Goal: Task Accomplishment & Management: Manage account settings

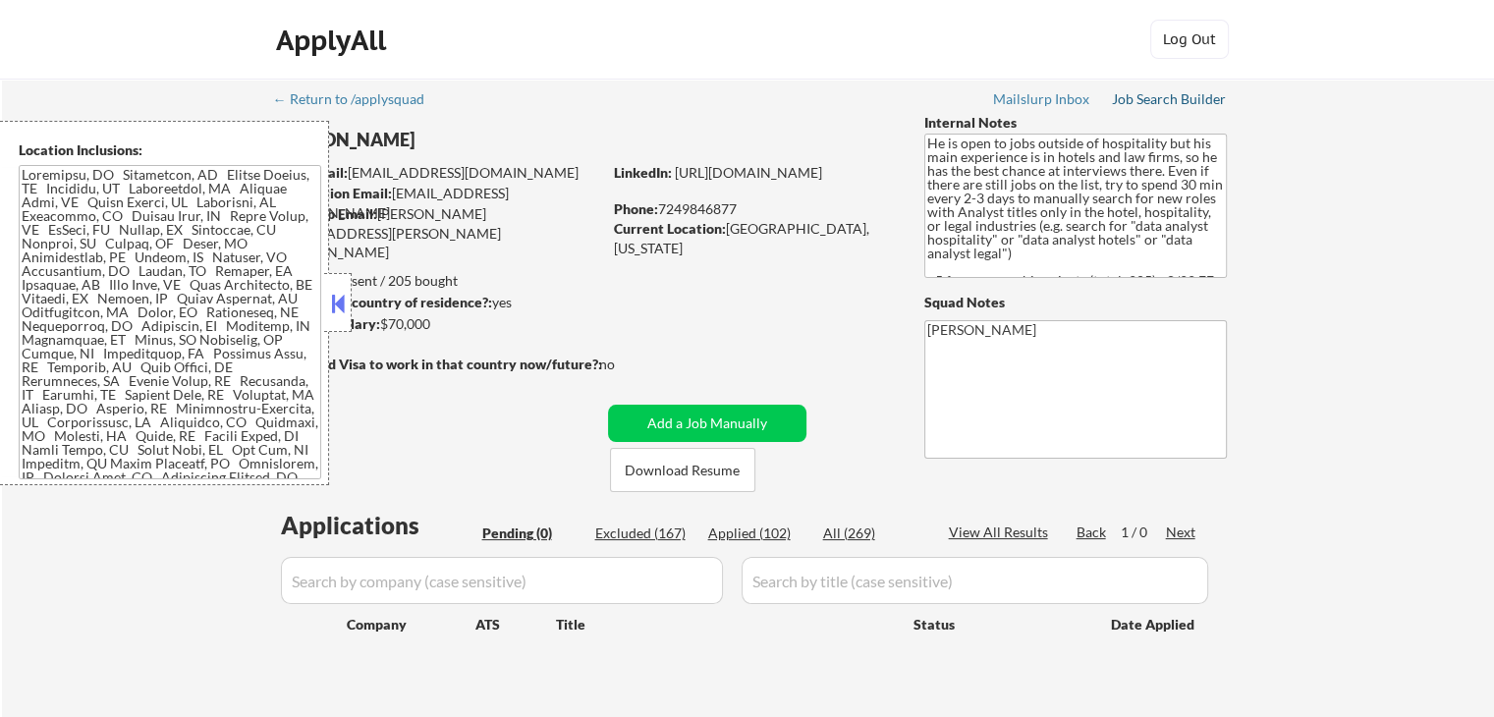
click at [1168, 97] on div "Job Search Builder" at bounding box center [1169, 99] width 115 height 14
click at [335, 304] on button at bounding box center [338, 303] width 22 height 29
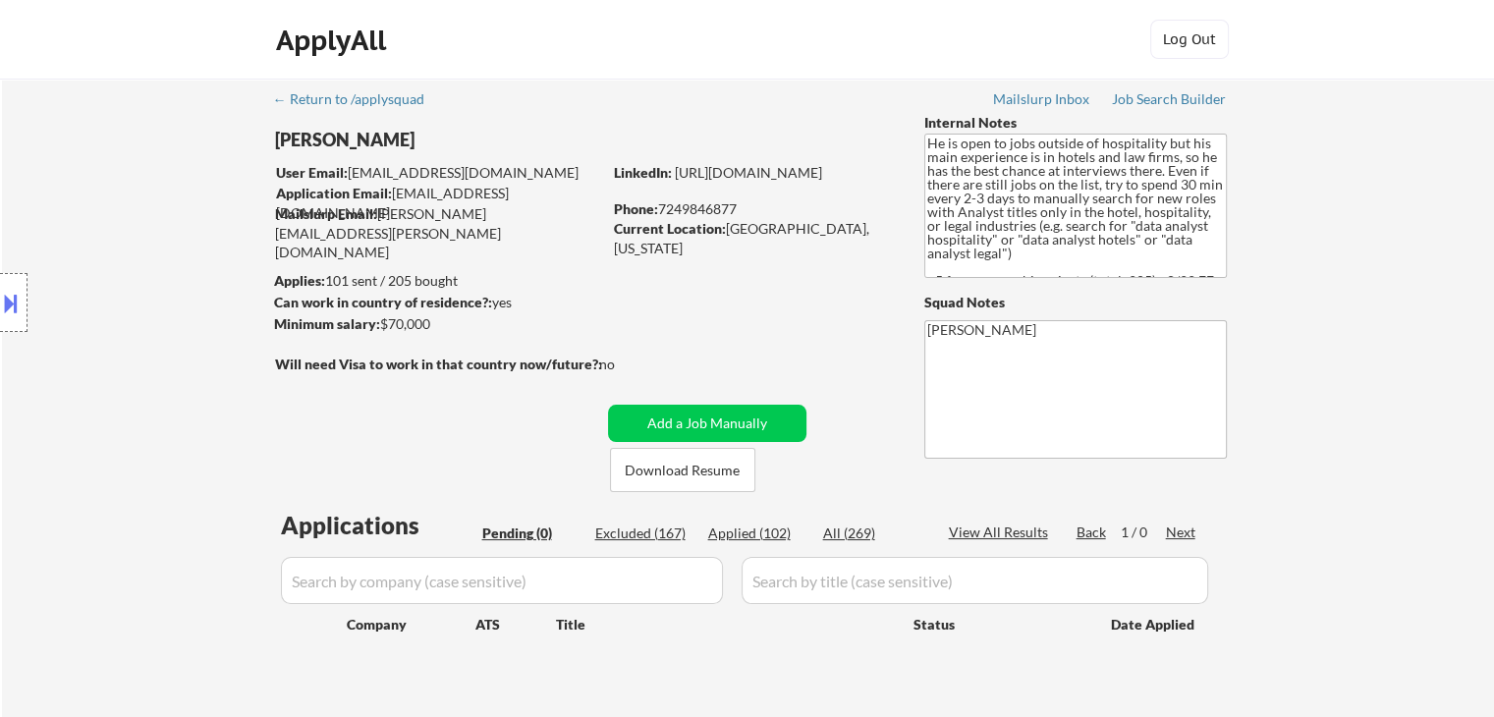
drag, startPoint x: 726, startPoint y: 529, endPoint x: 746, endPoint y: 538, distance: 22.4
click at [727, 529] on div "Applied (102)" at bounding box center [757, 534] width 98 height 20
select select ""applied""
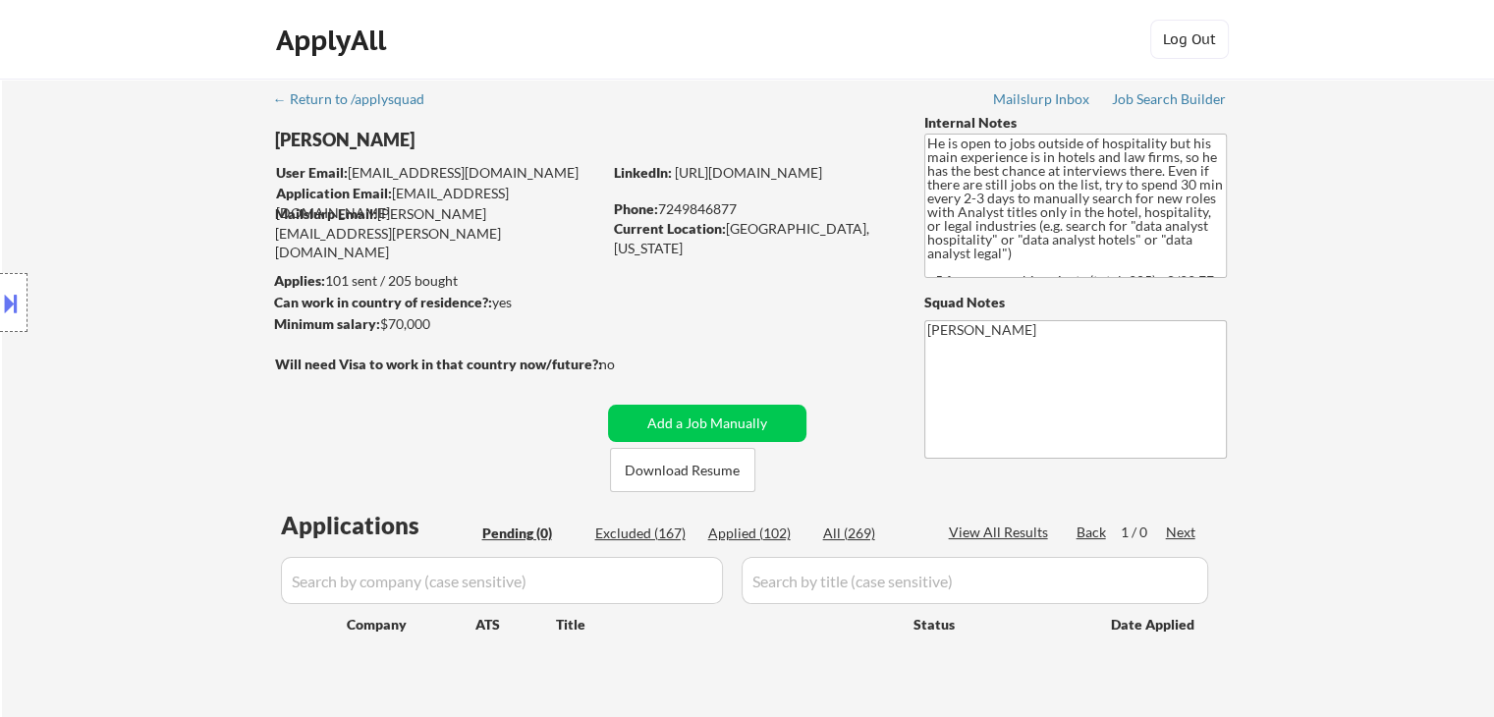
select select ""applied""
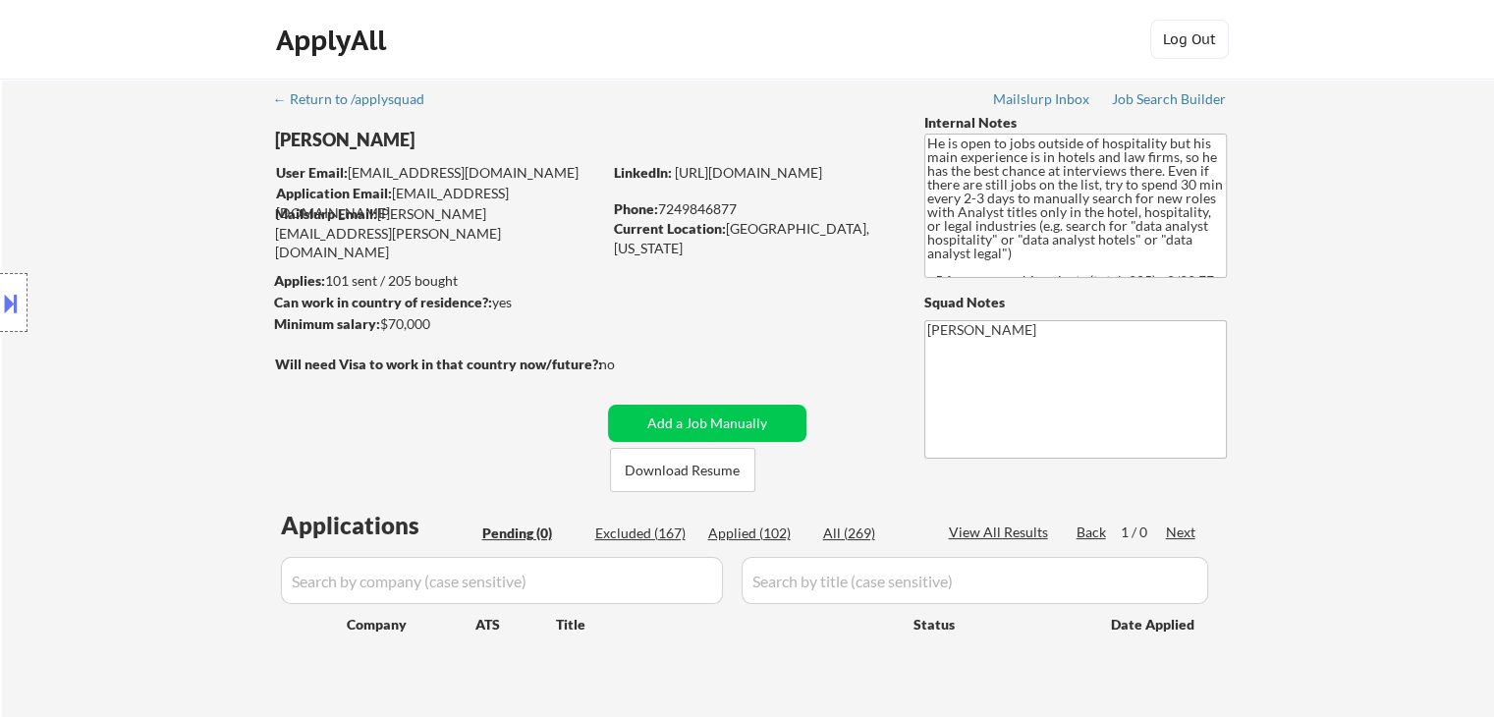
select select ""applied""
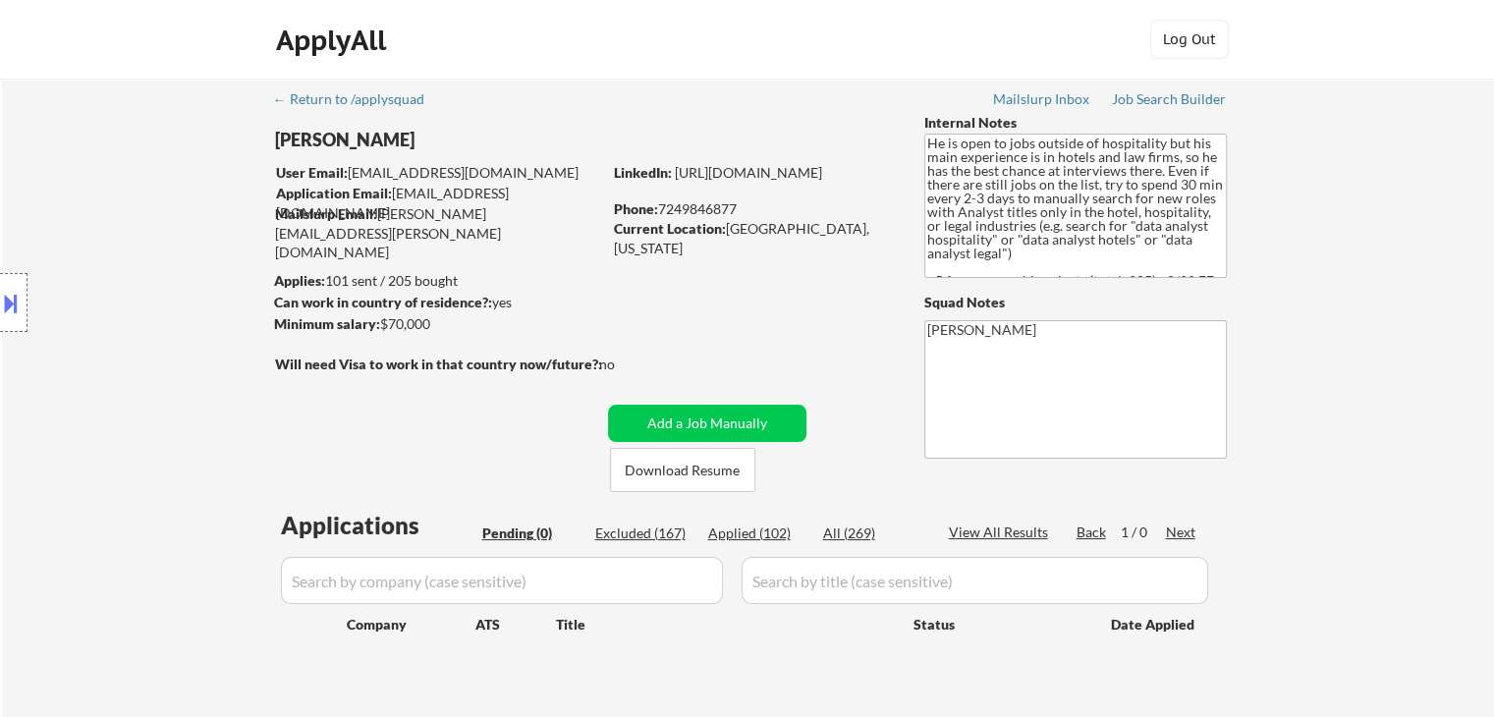
select select ""applied""
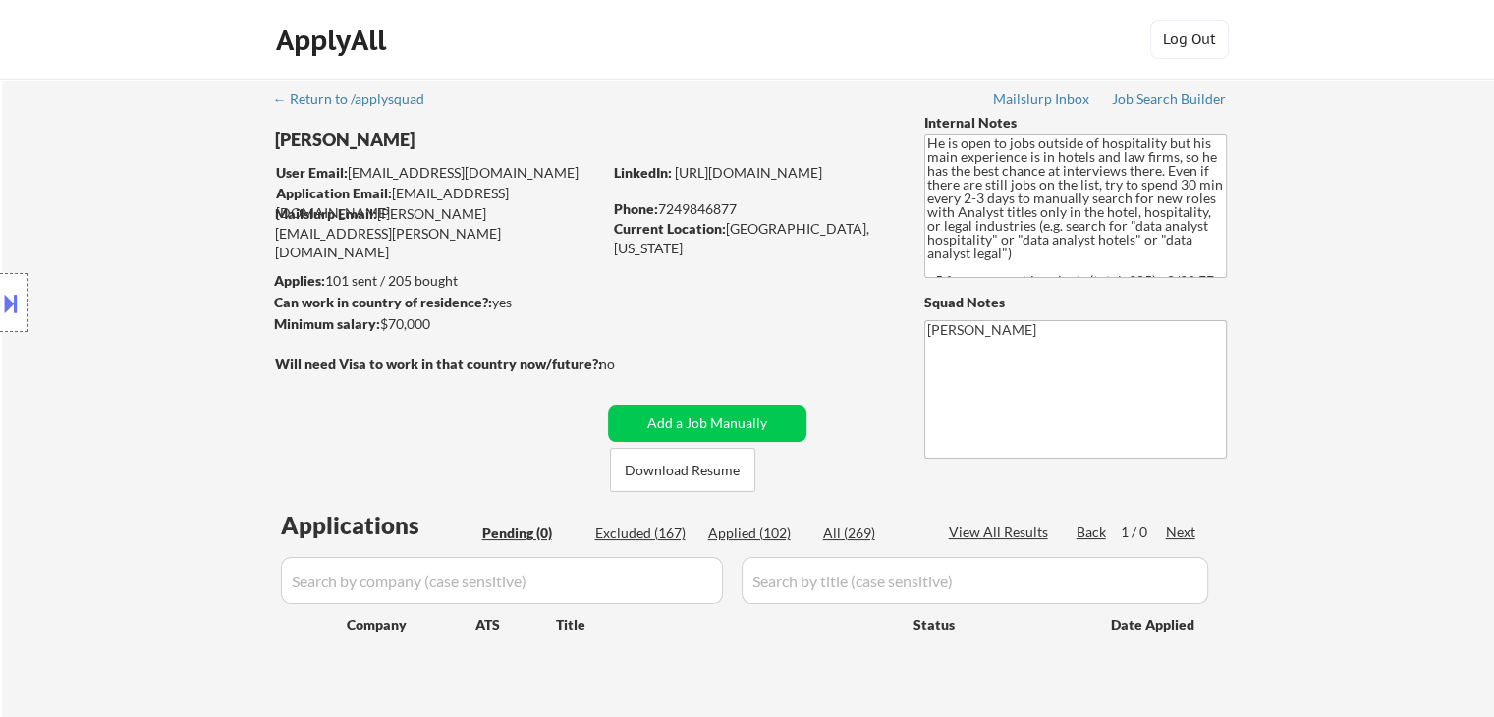
select select ""applied""
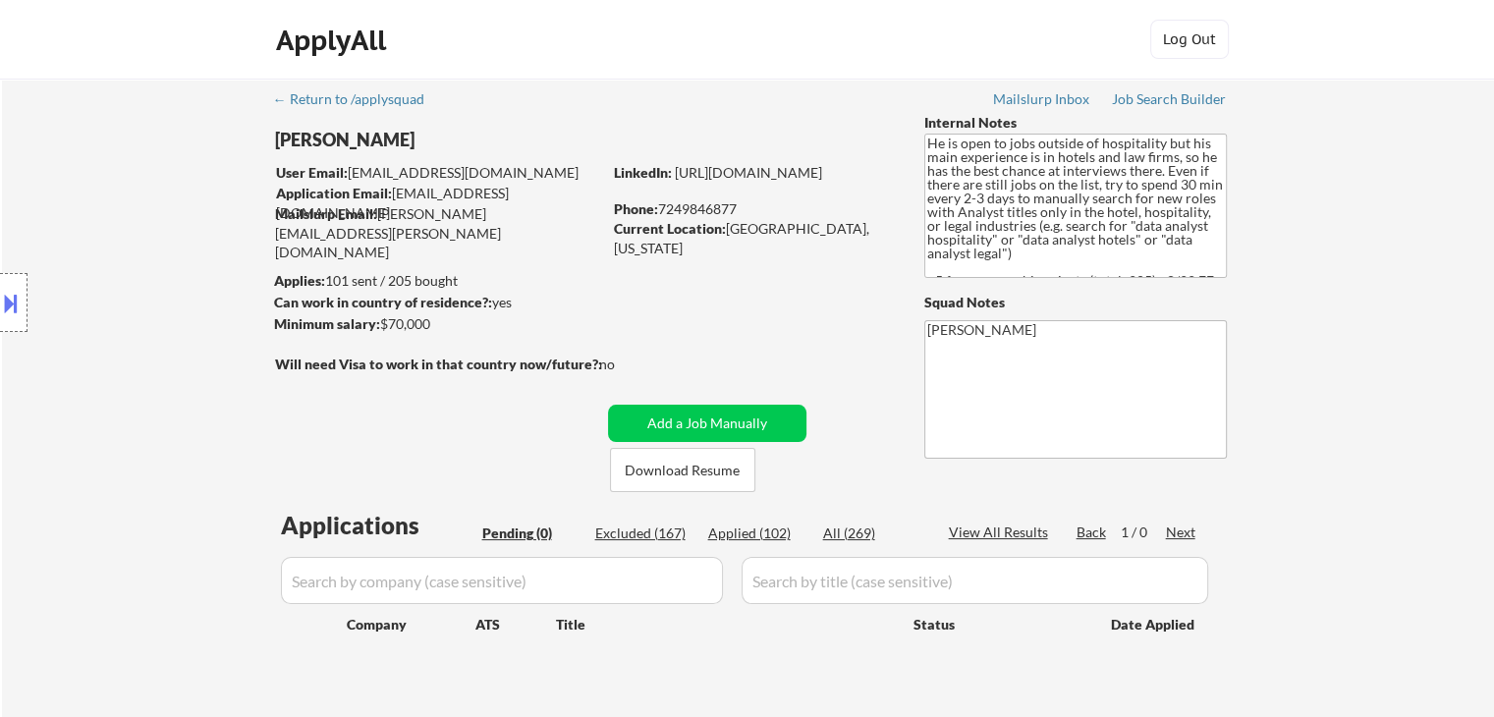
select select ""applied""
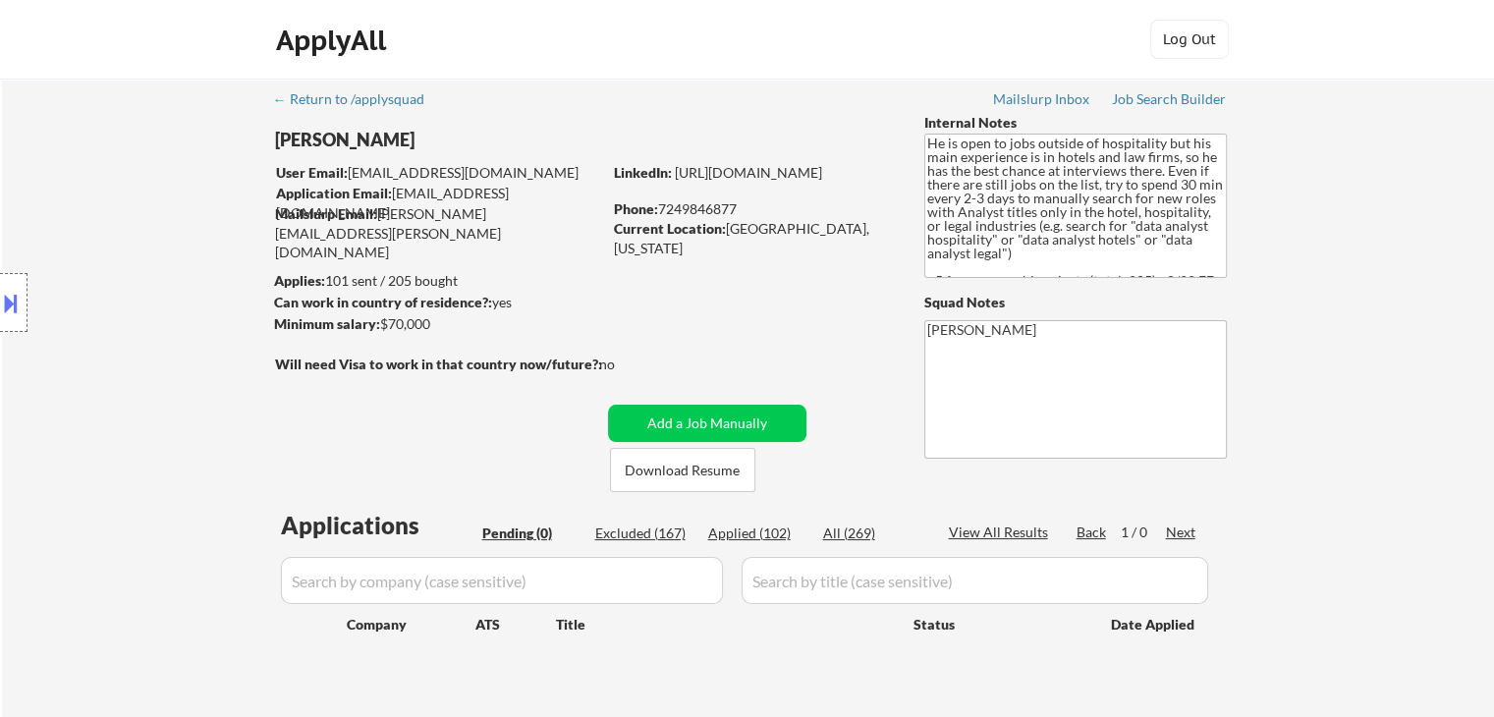
select select ""applied""
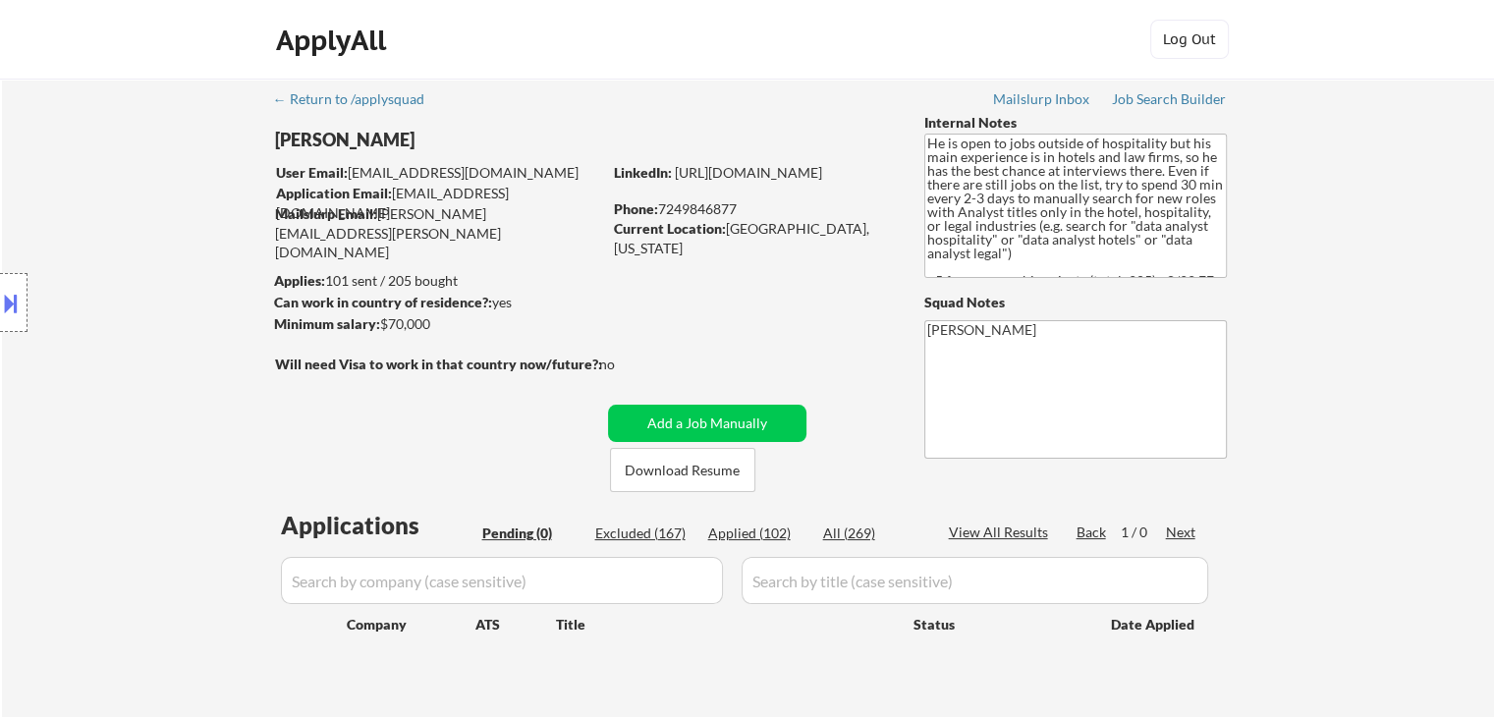
select select ""applied""
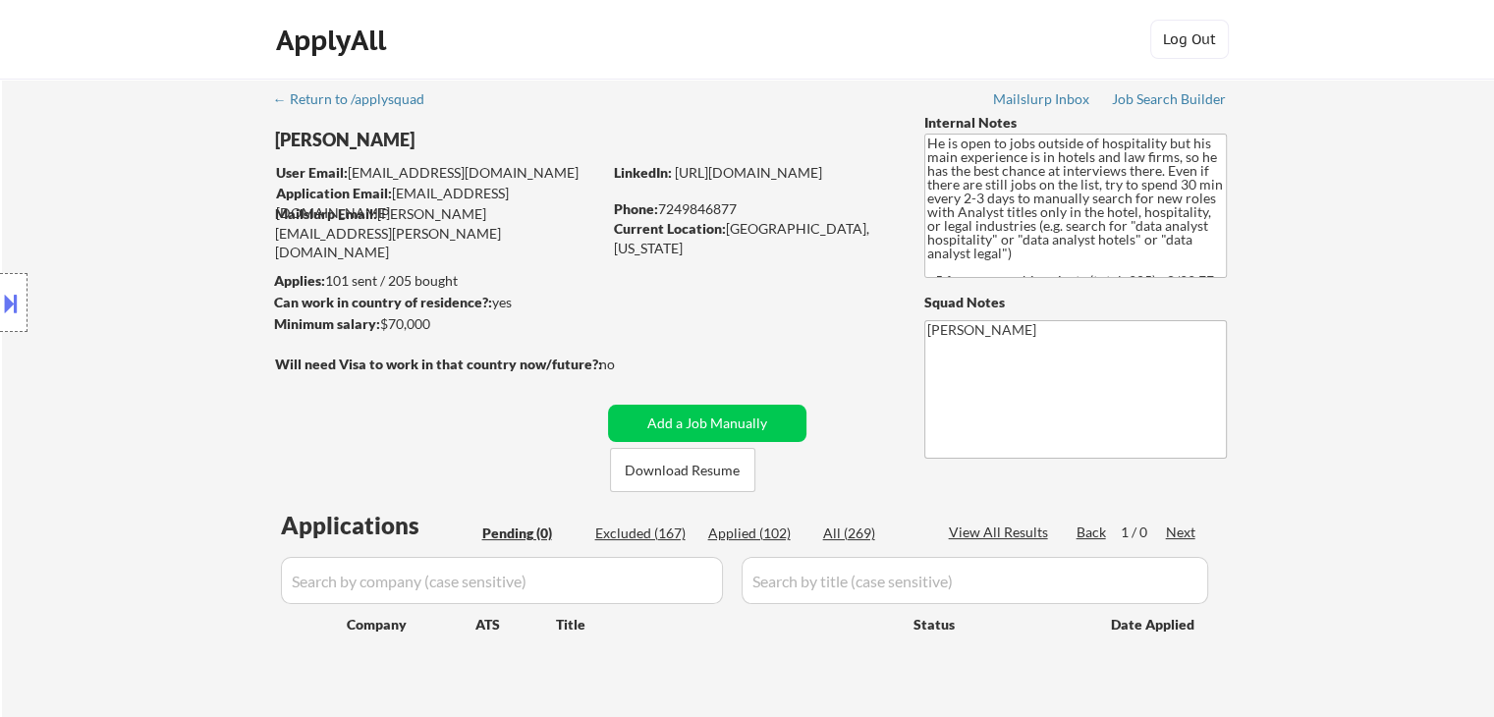
select select ""applied""
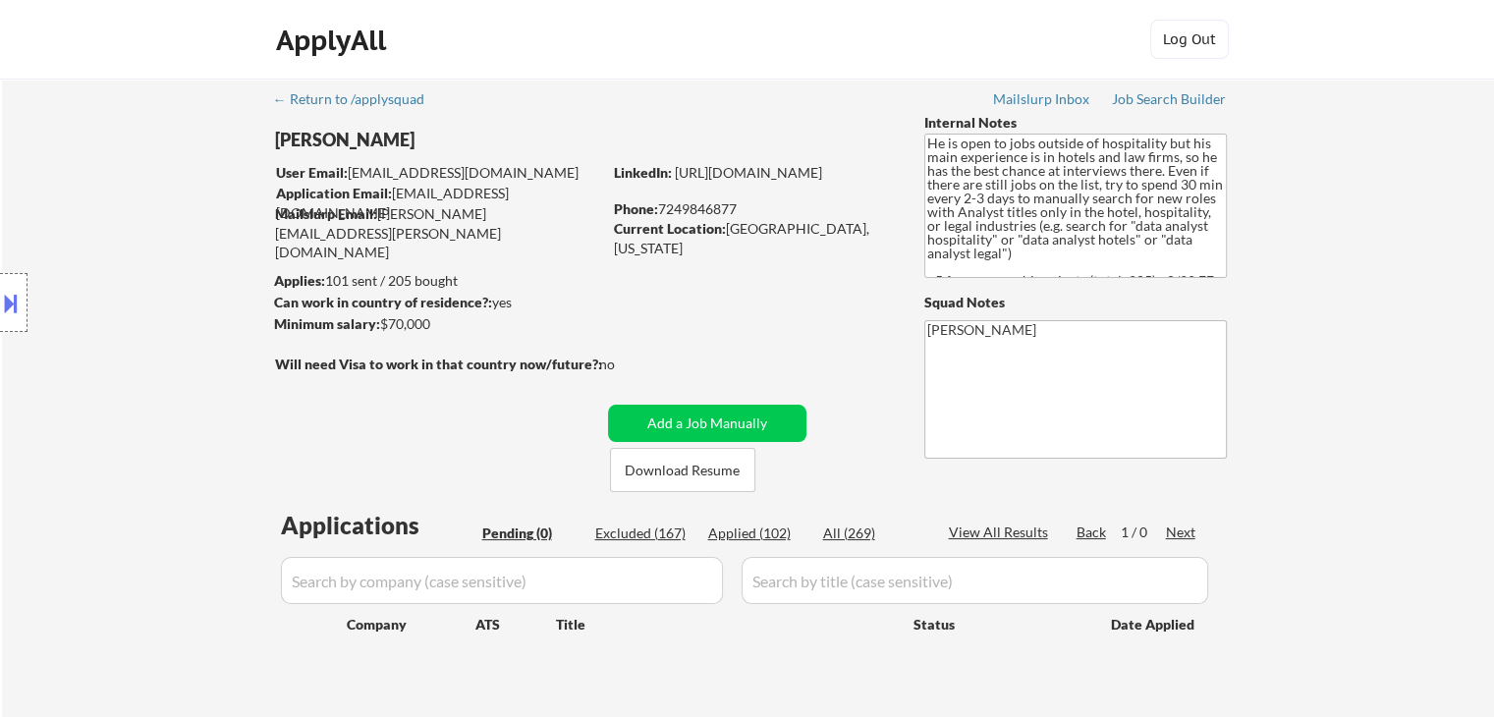
select select ""applied""
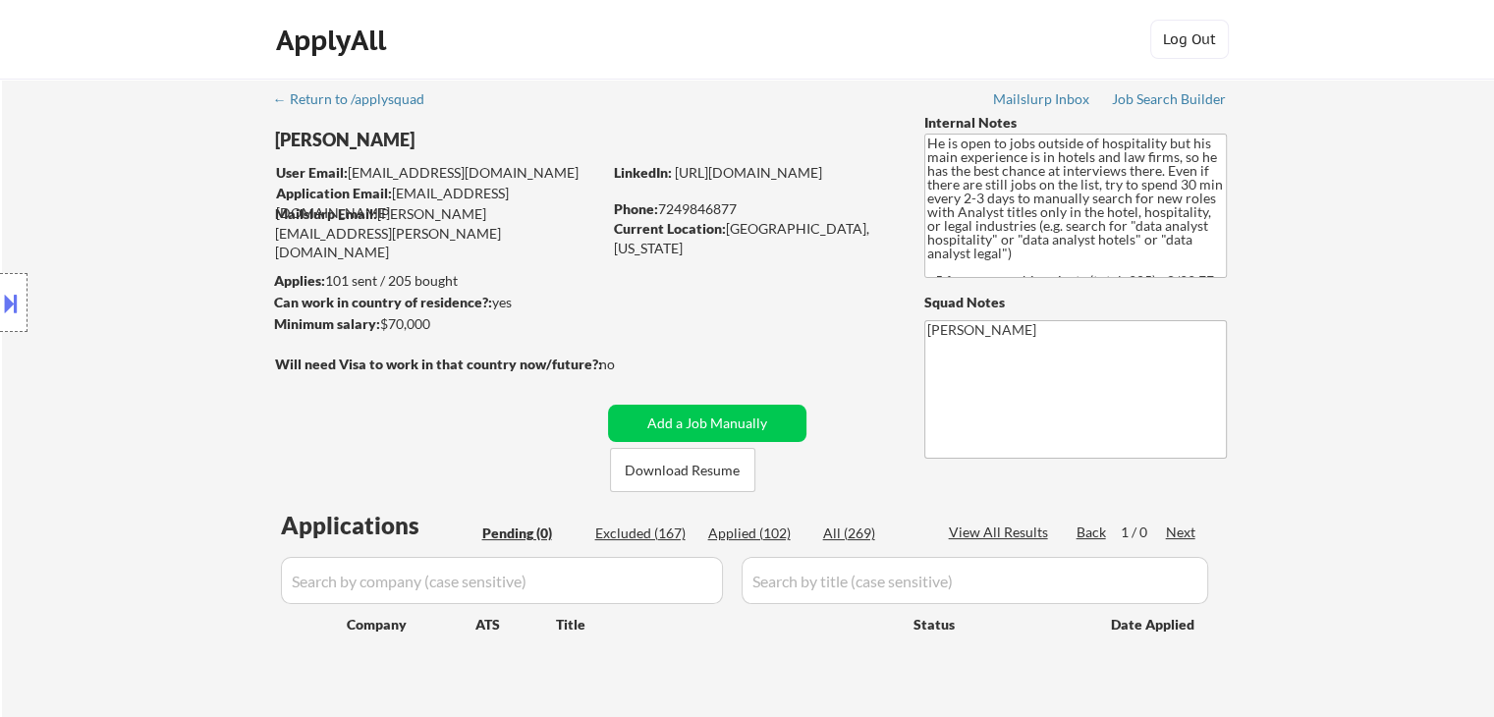
select select ""applied""
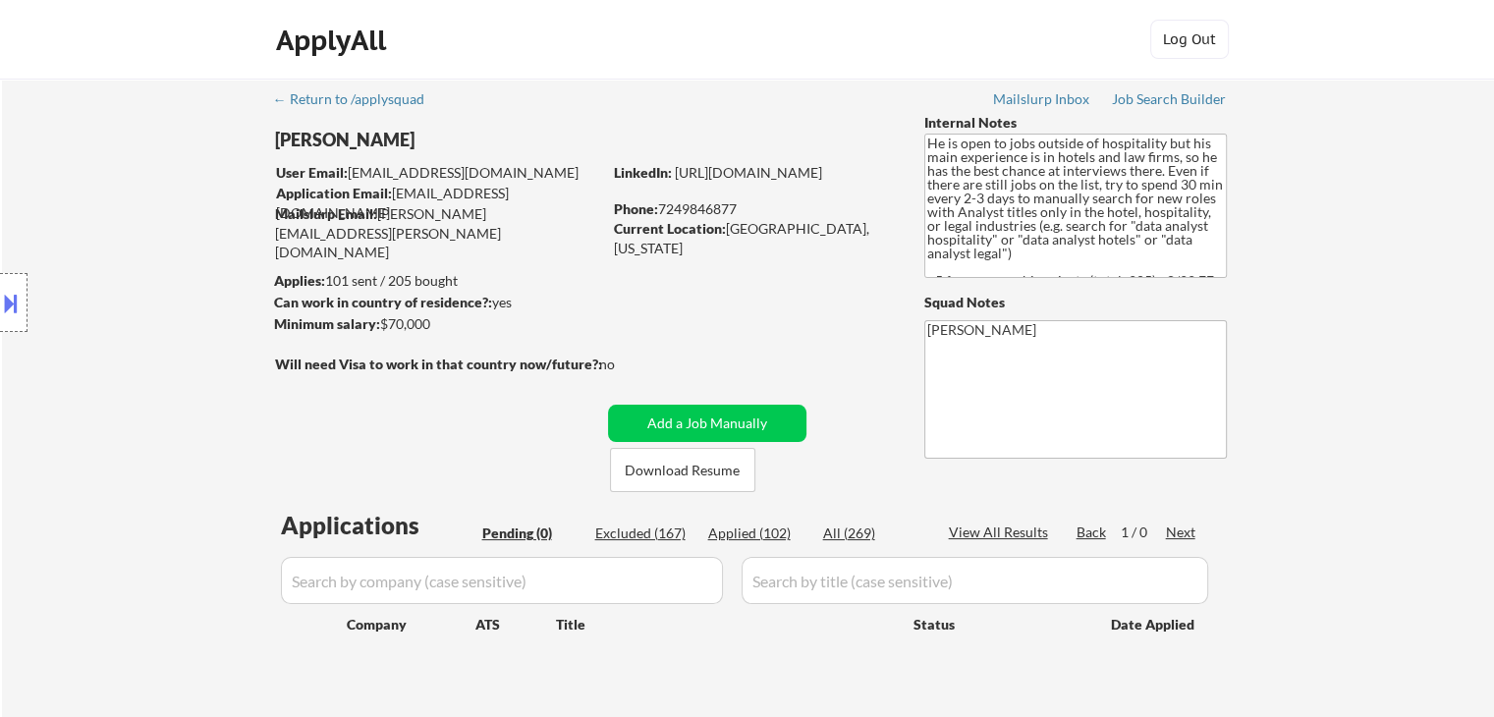
select select ""applied""
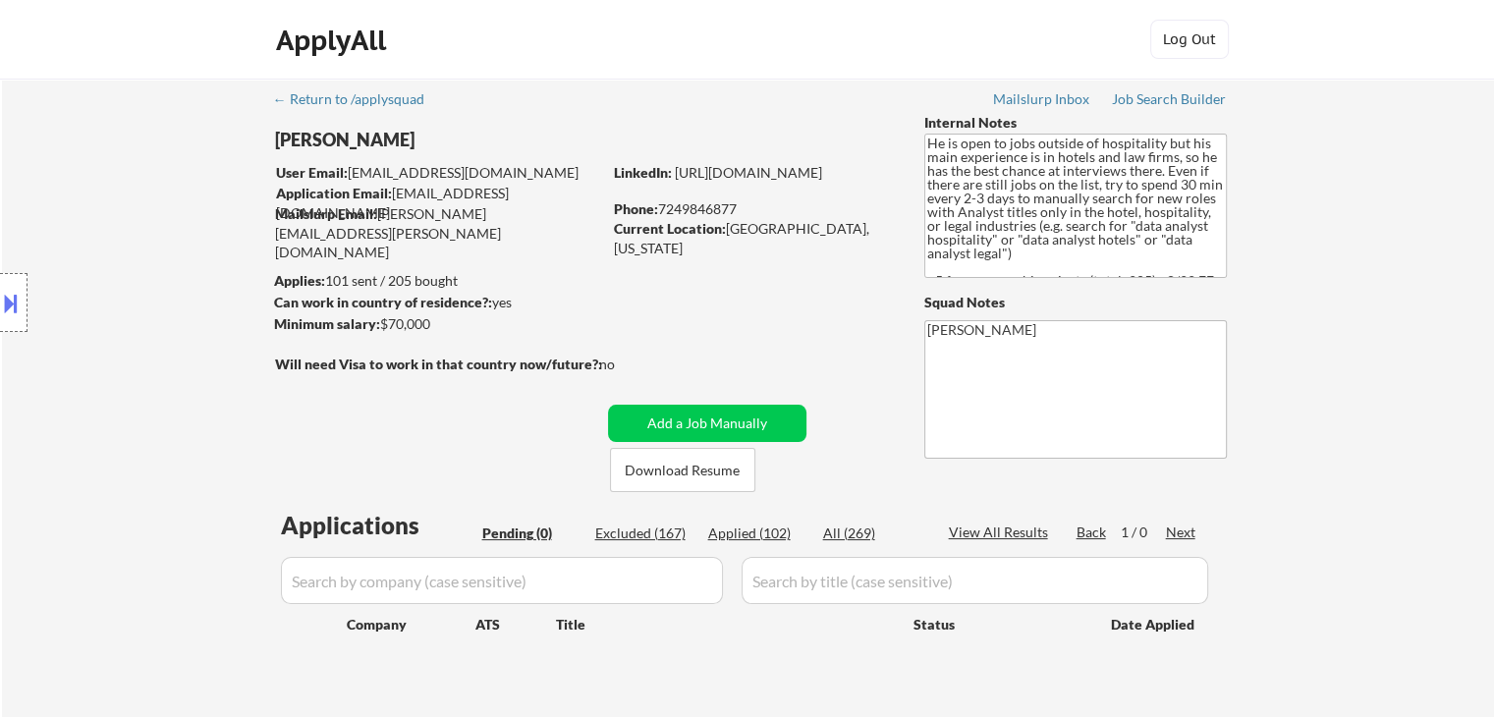
select select ""applied""
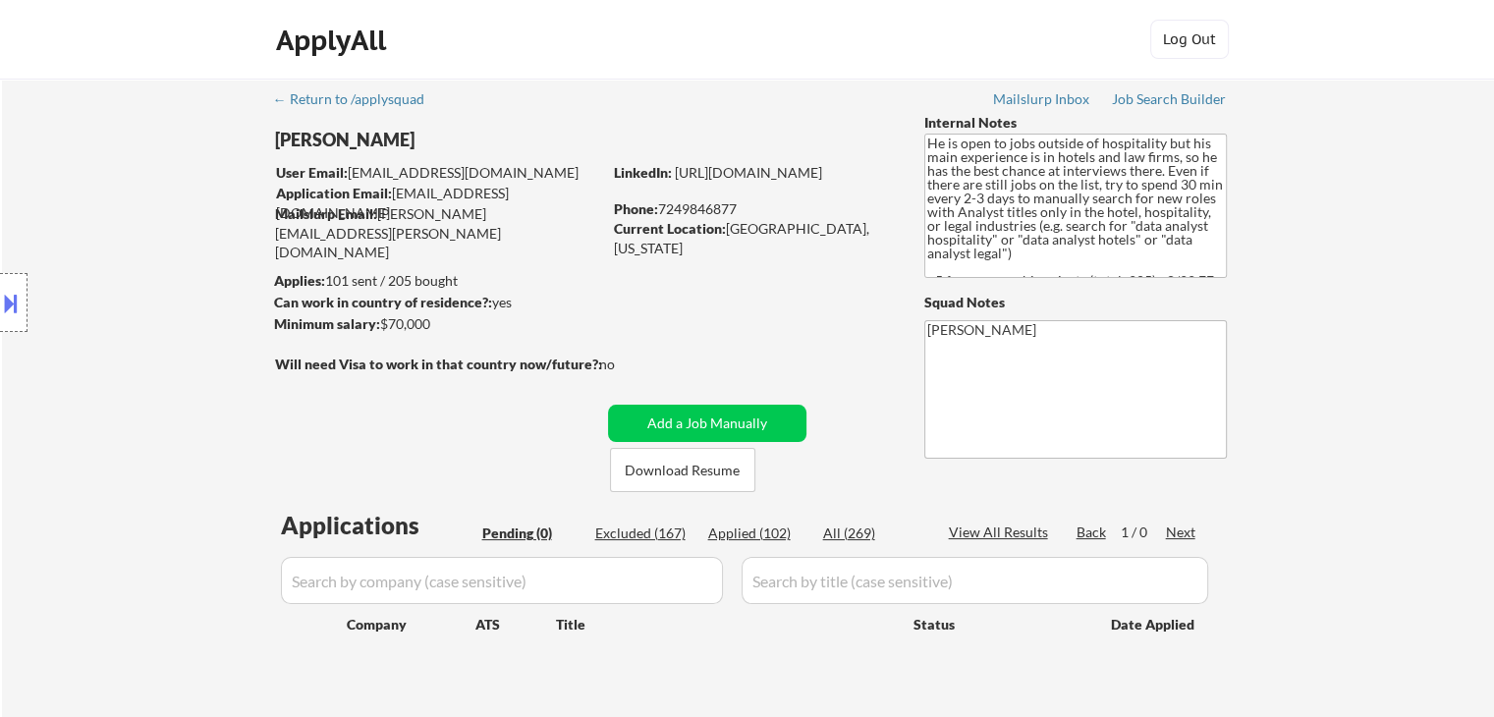
select select ""applied""
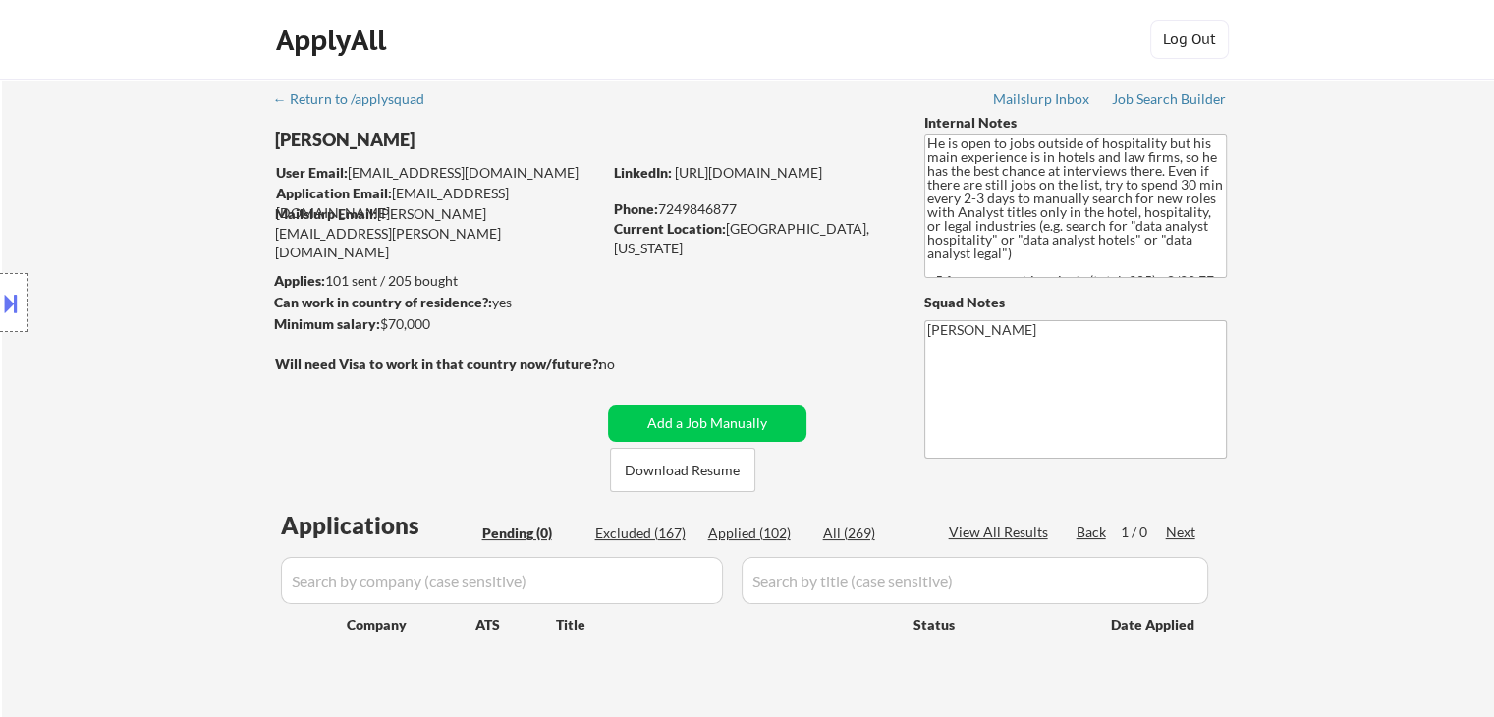
select select ""applied""
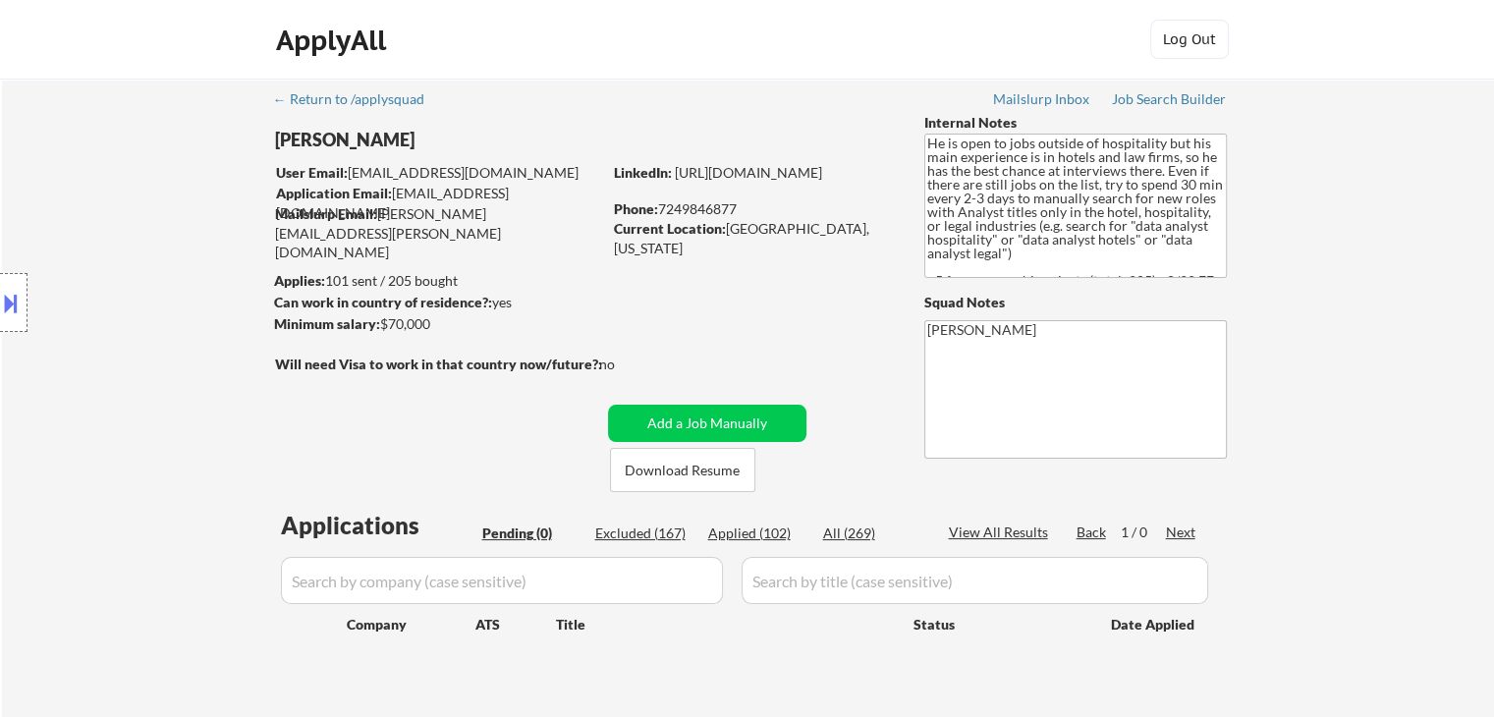
select select ""applied""
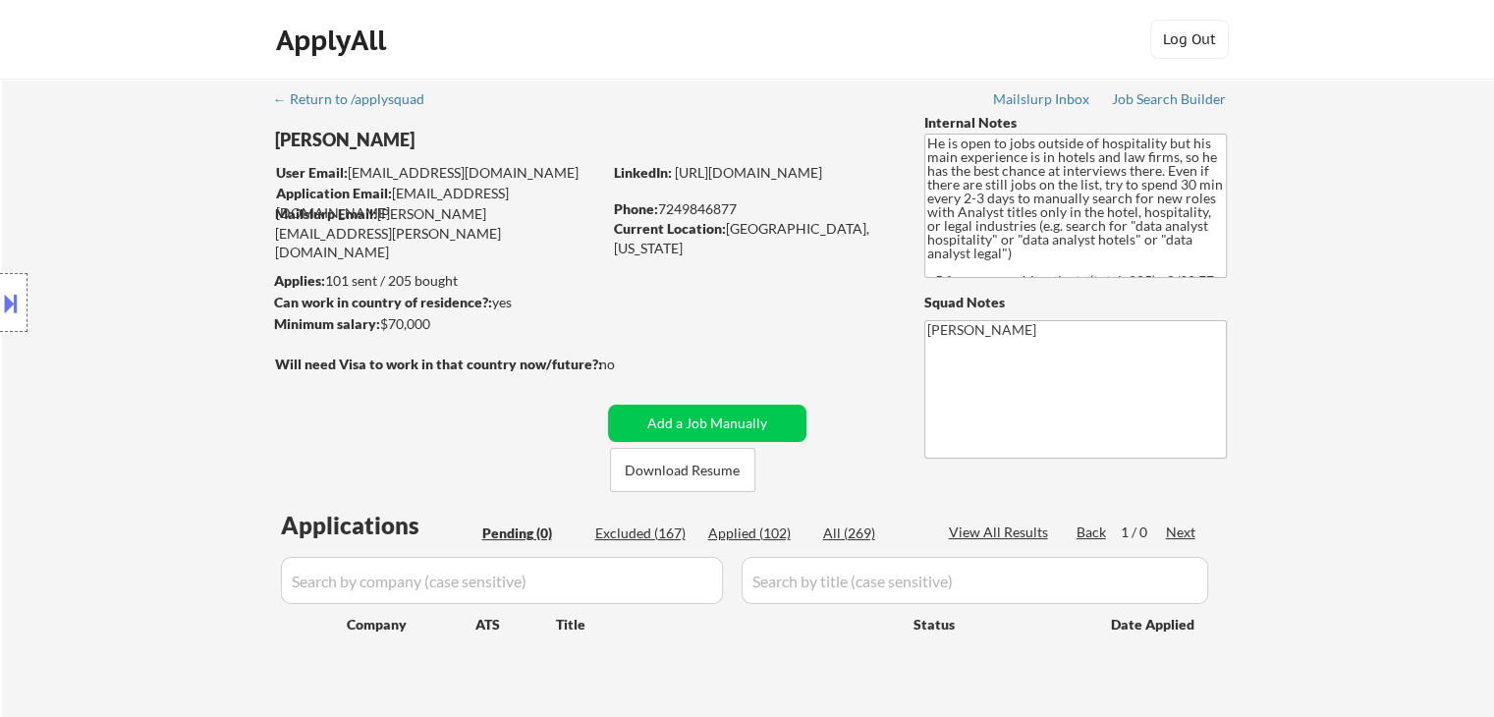
select select ""applied""
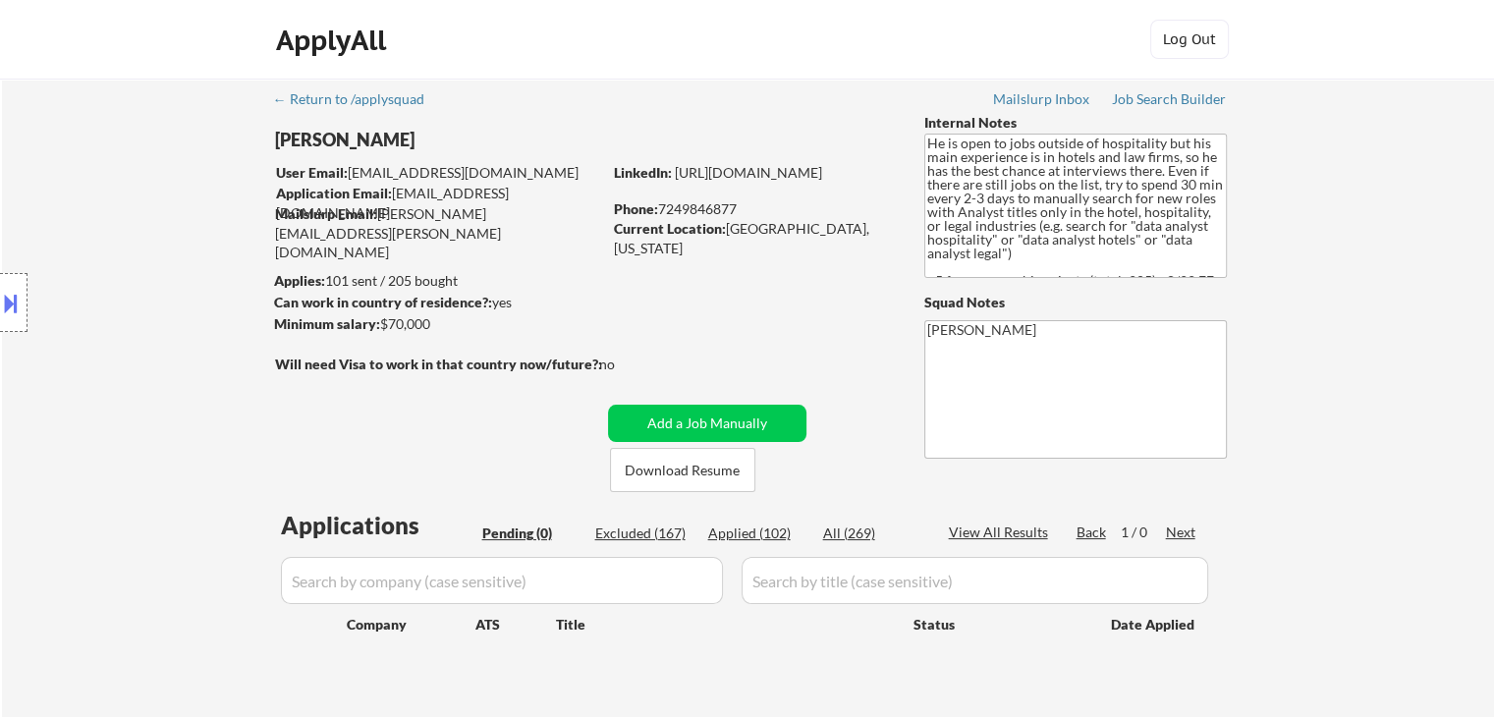
select select ""applied""
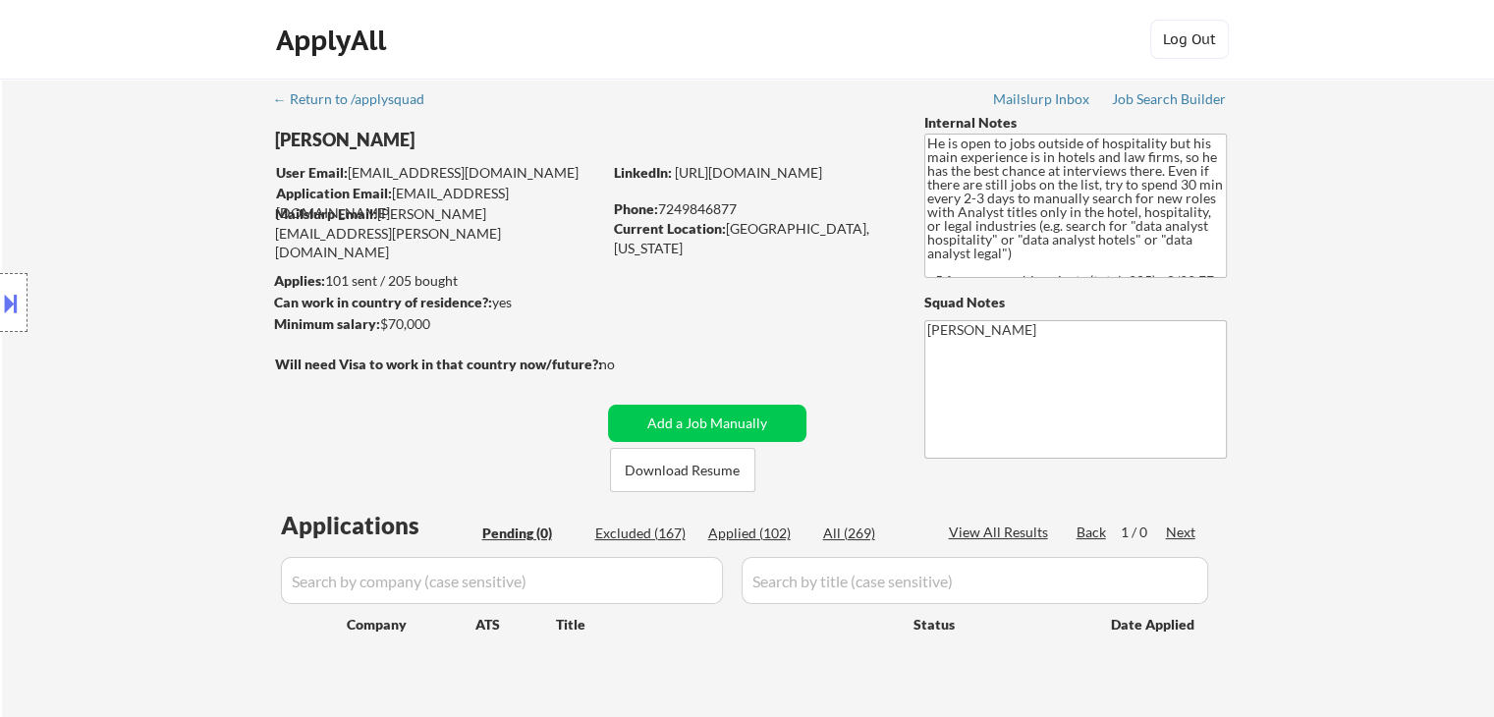
select select ""applied""
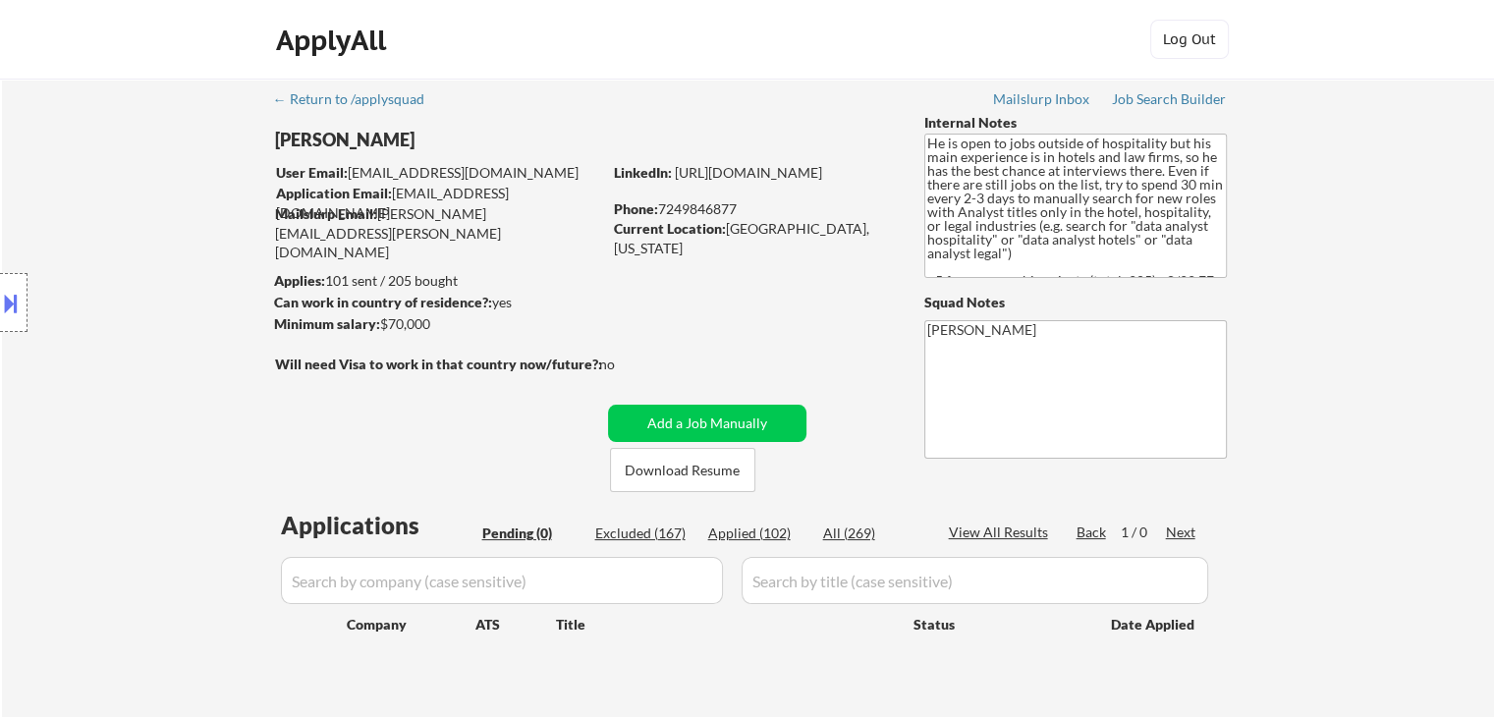
select select ""applied""
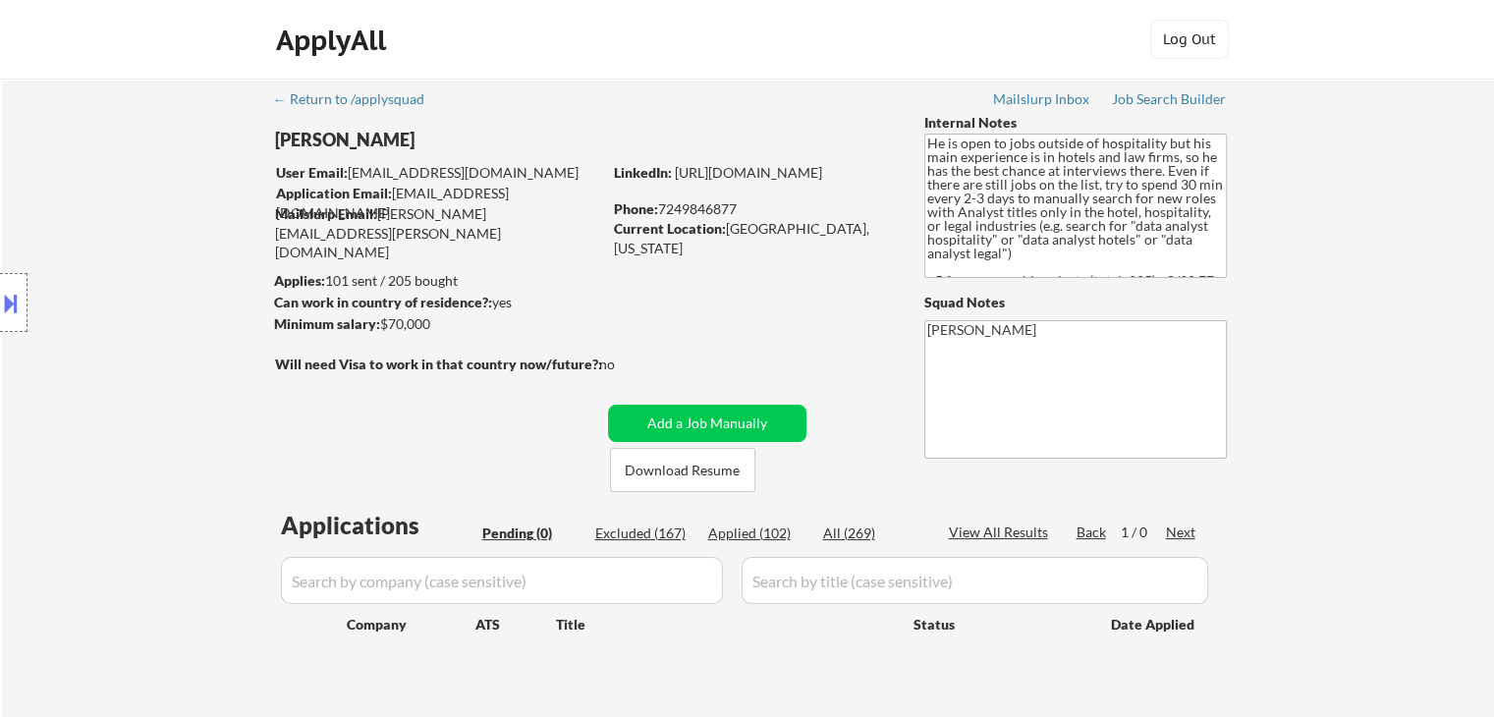
select select ""applied""
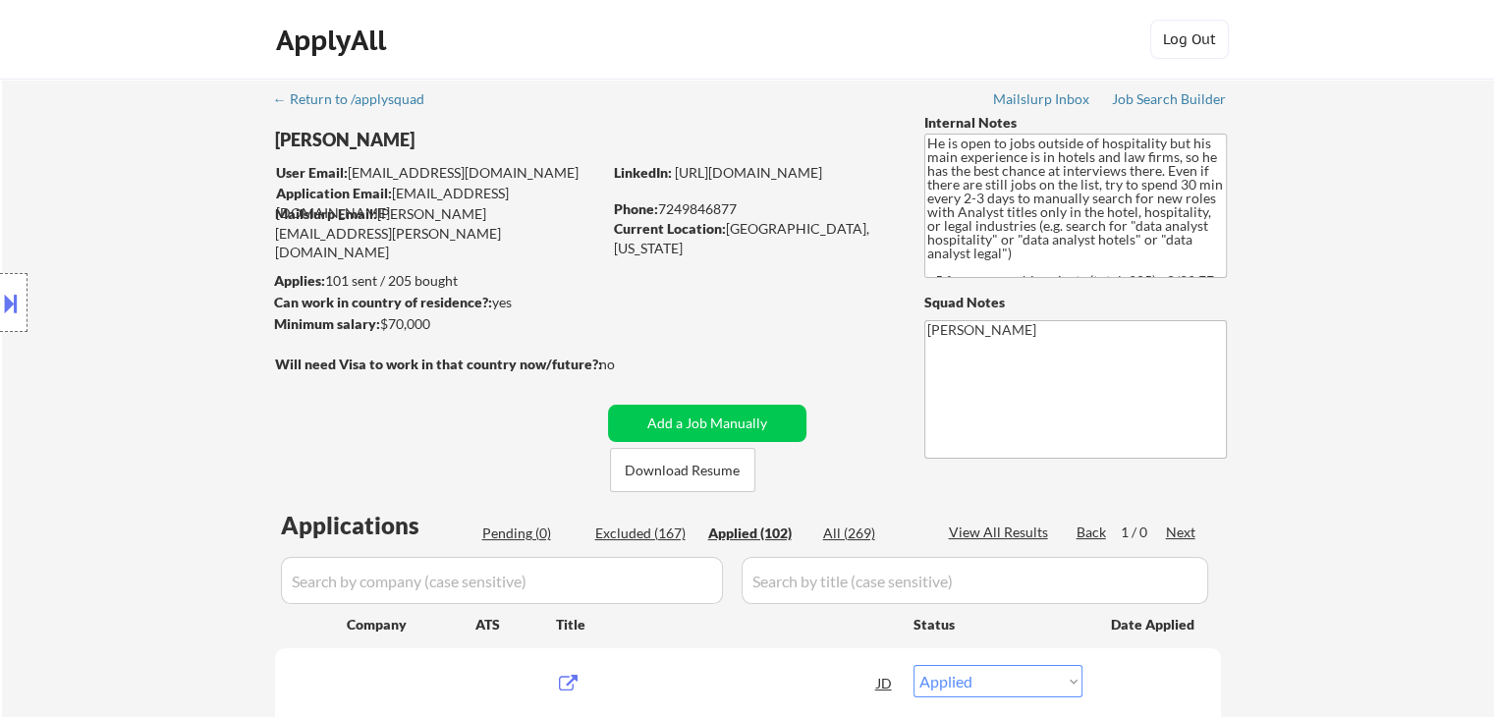
click at [746, 538] on div "Applied (102)" at bounding box center [757, 534] width 98 height 20
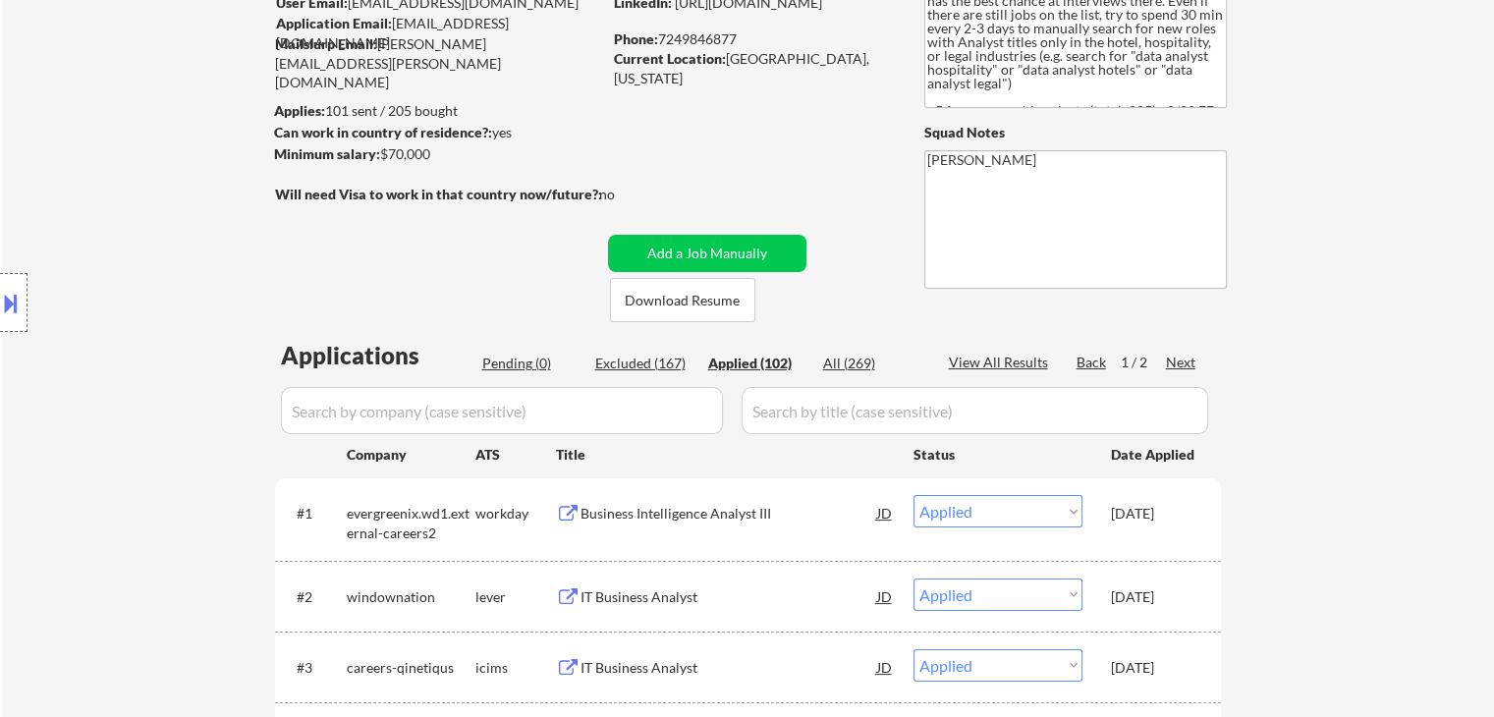
scroll to position [98, 0]
